Goal: Task Accomplishment & Management: Complete application form

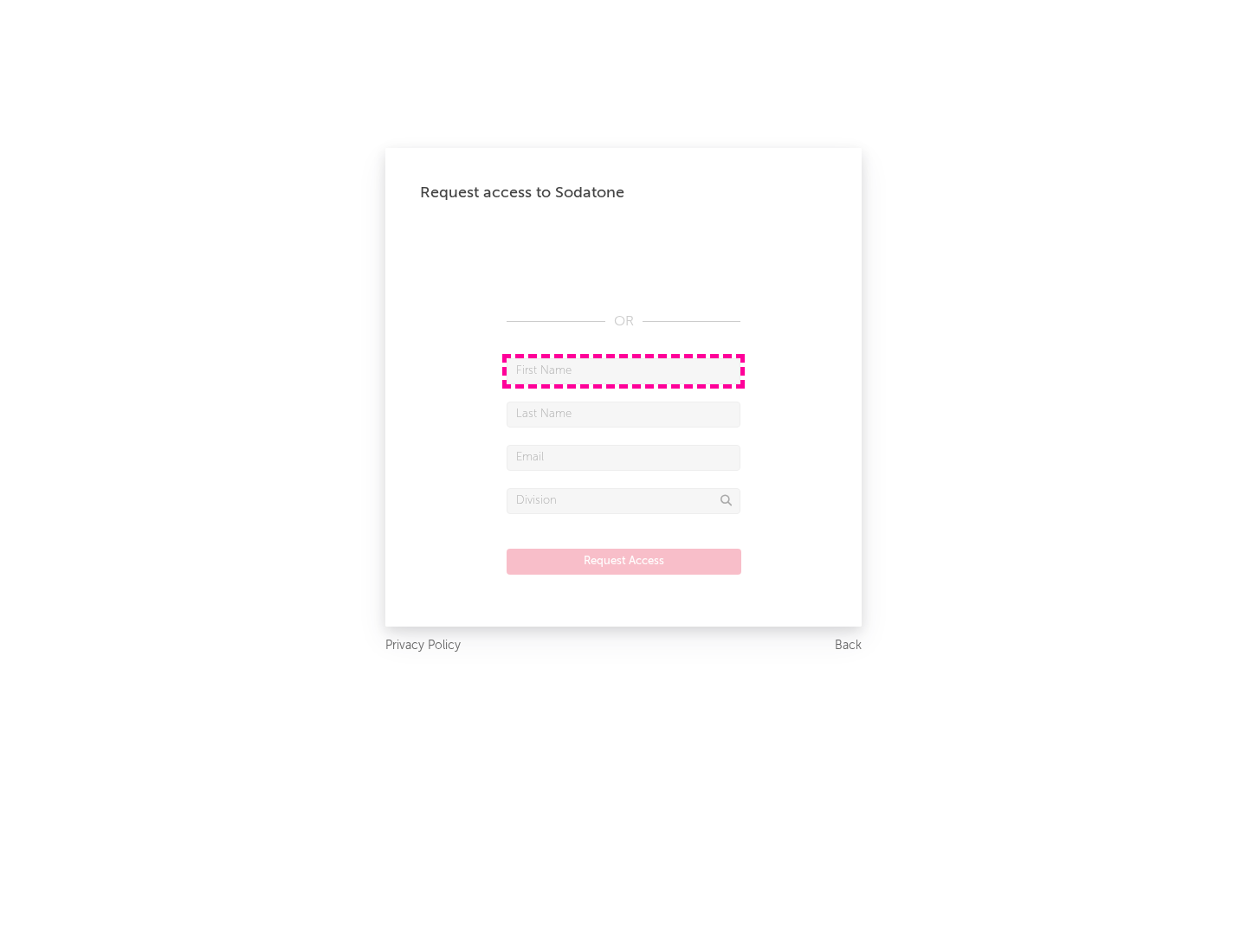
click at [624, 370] on input "text" at bounding box center [624, 371] width 234 height 26
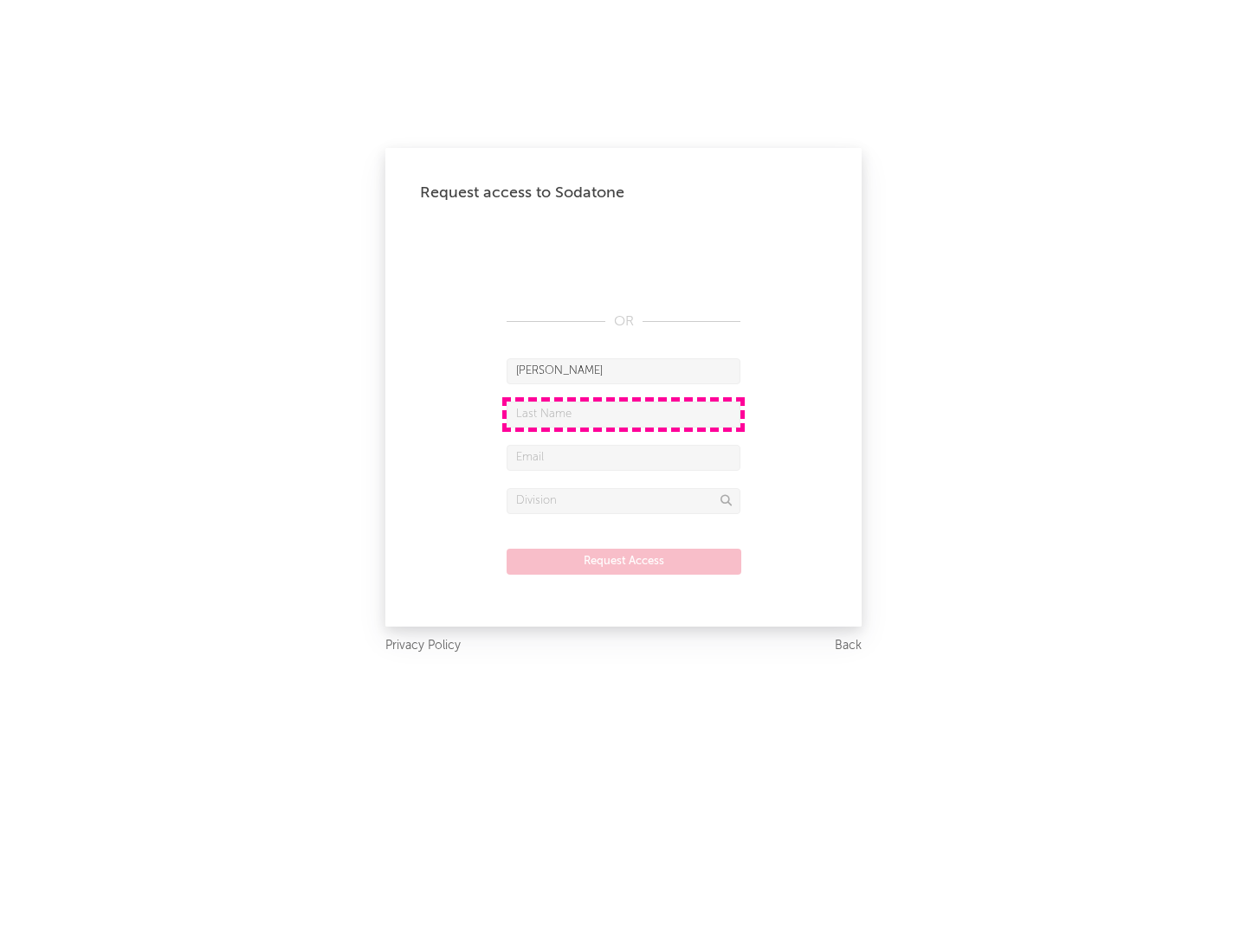
type input "[PERSON_NAME]"
click at [624, 414] on input "text" at bounding box center [624, 415] width 234 height 26
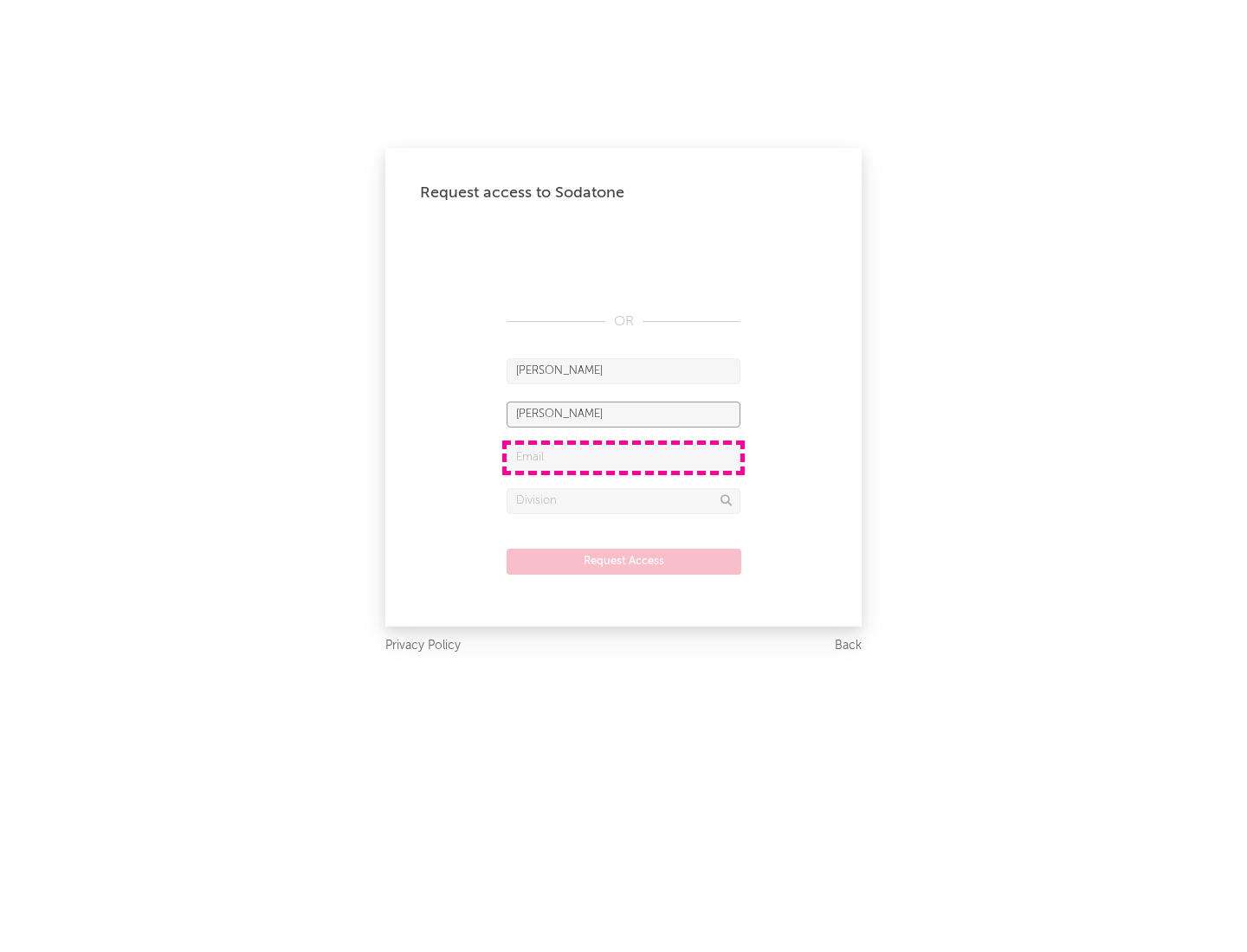
type input "[PERSON_NAME]"
click at [624, 457] on input "text" at bounding box center [624, 457] width 234 height 26
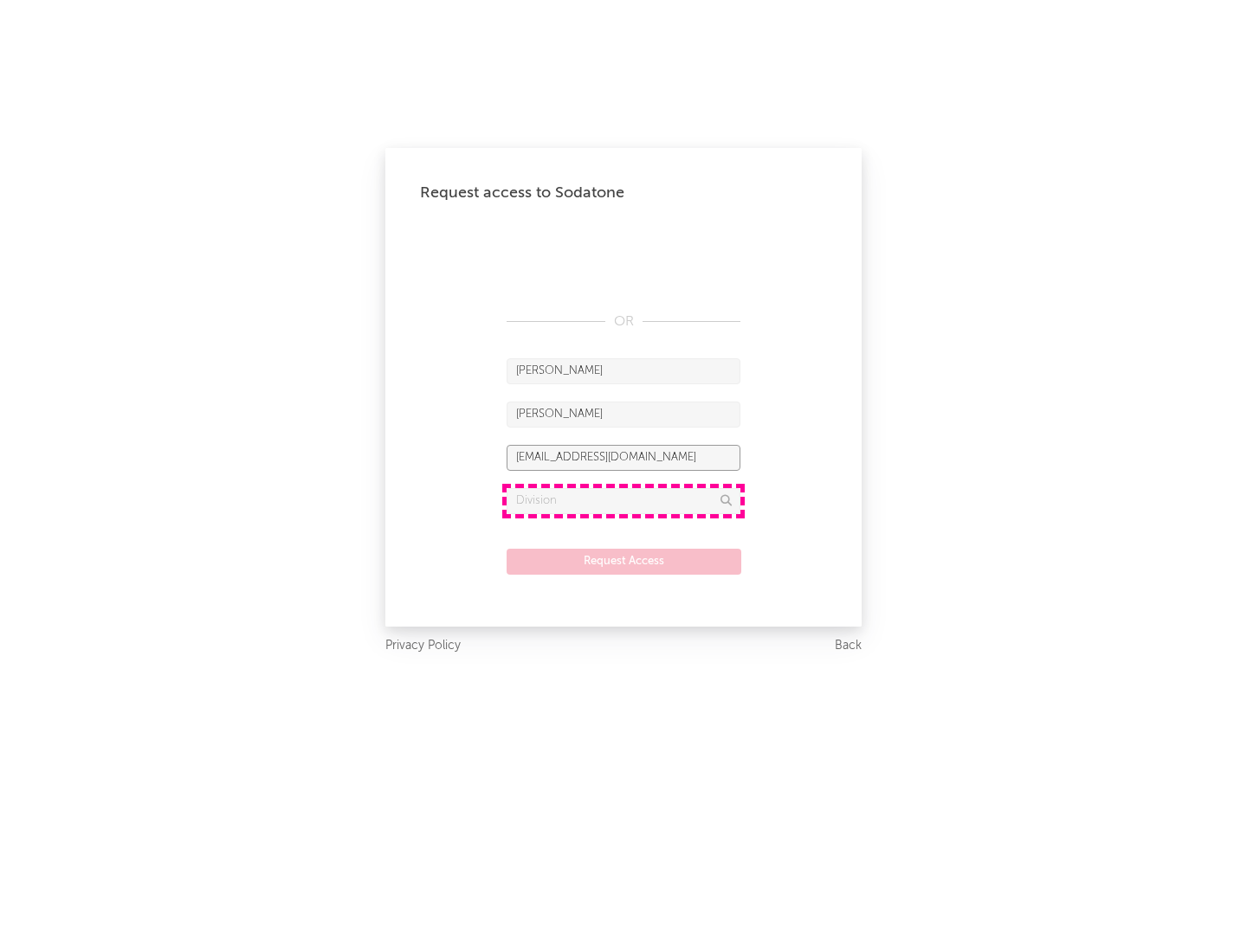
type input "[EMAIL_ADDRESS][DOMAIN_NAME]"
click at [624, 500] on input "text" at bounding box center [624, 501] width 234 height 26
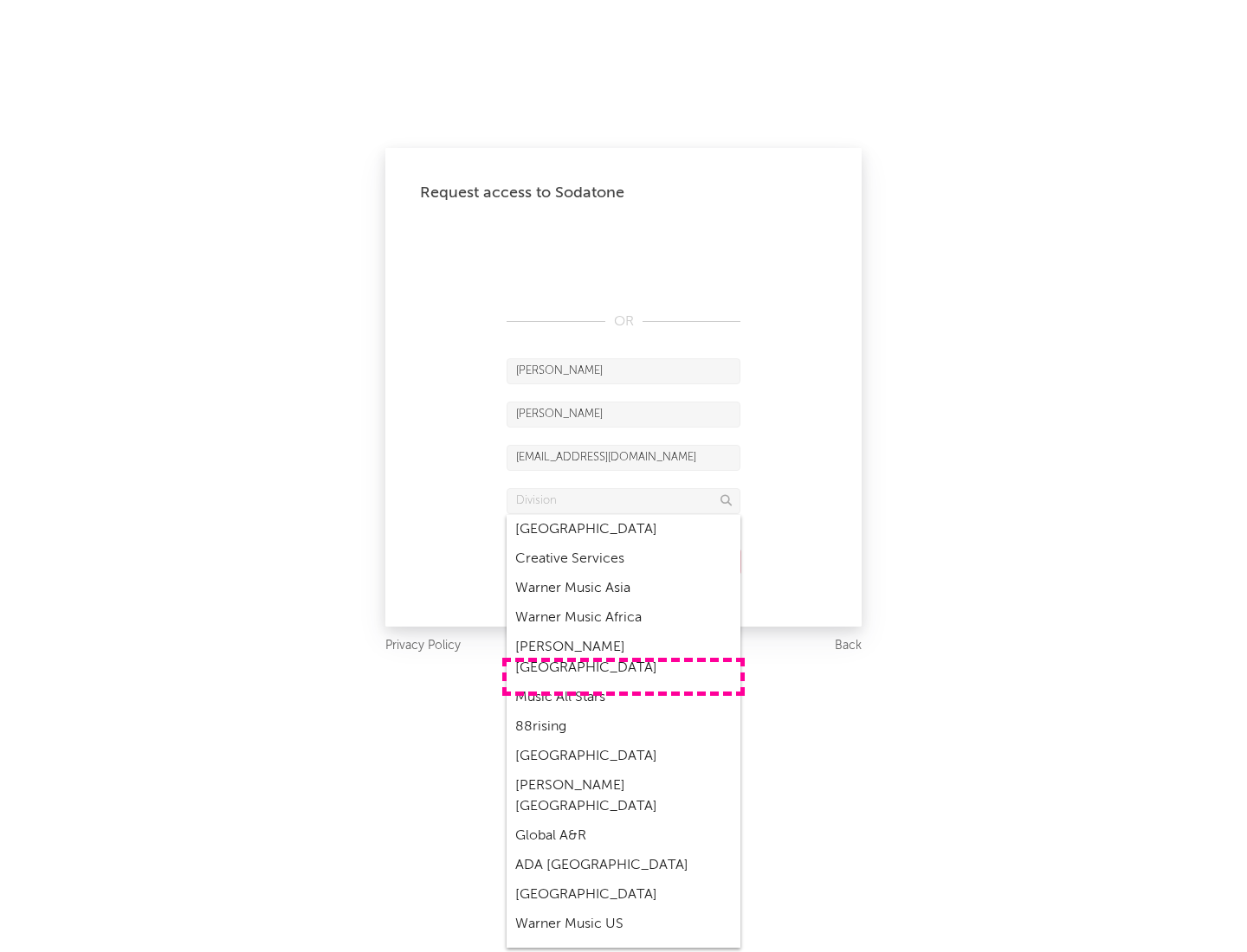
click at [624, 683] on div "Music All Stars" at bounding box center [624, 698] width 234 height 29
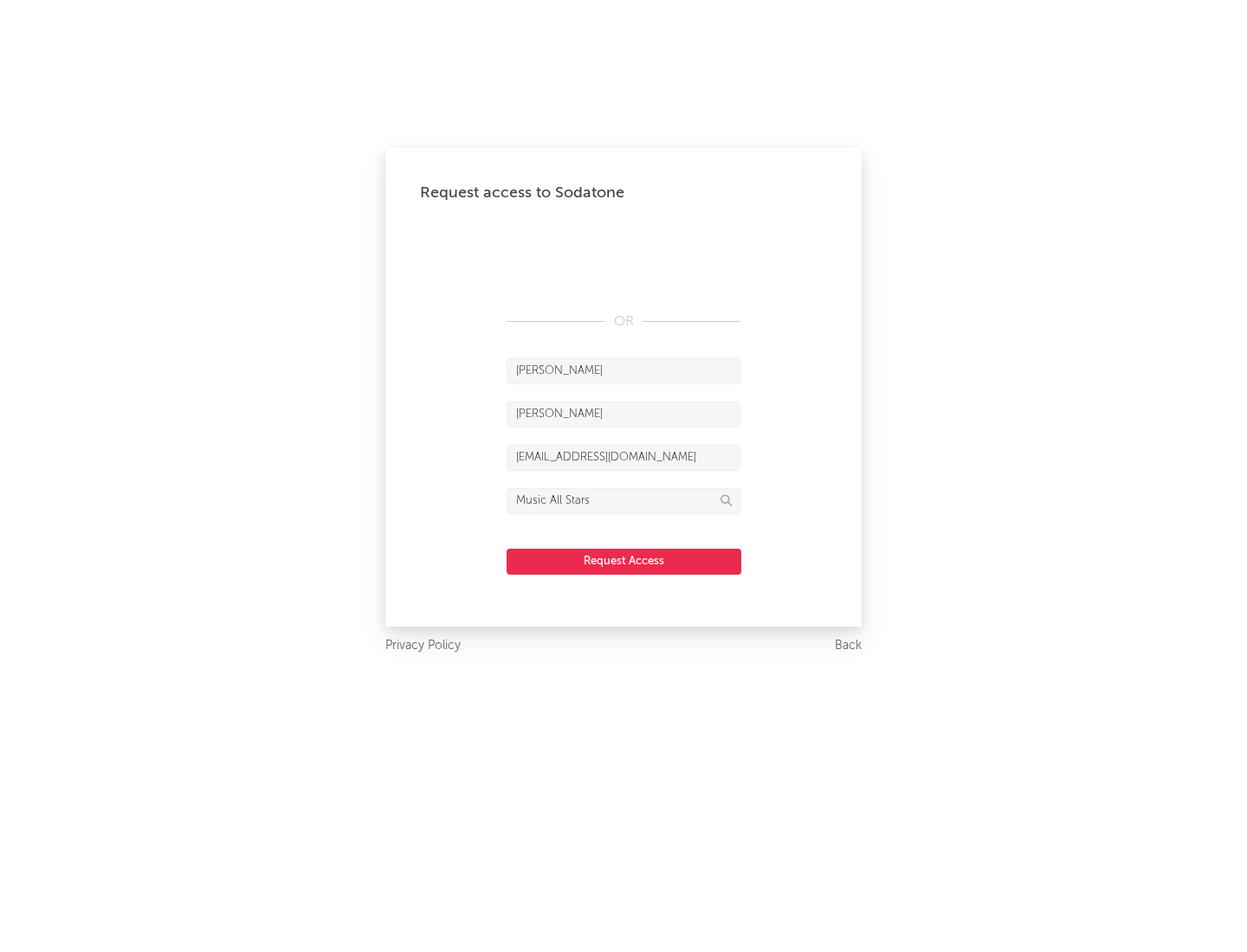
type input "Music All Stars"
click at [624, 561] on button "Request Access" at bounding box center [624, 562] width 235 height 26
